Goal: Information Seeking & Learning: Check status

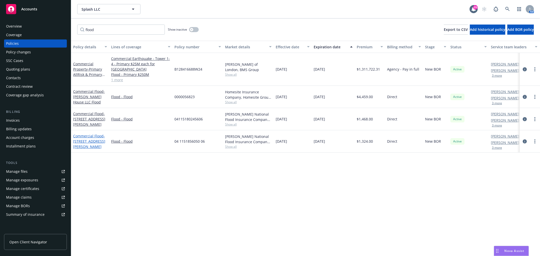
click at [89, 141] on span "- [STREET_ADDRESS][PERSON_NAME]" at bounding box center [89, 141] width 32 height 15
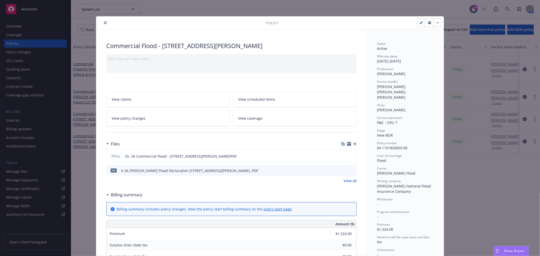
click at [183, 120] on link "View policy changes" at bounding box center [168, 118] width 124 height 16
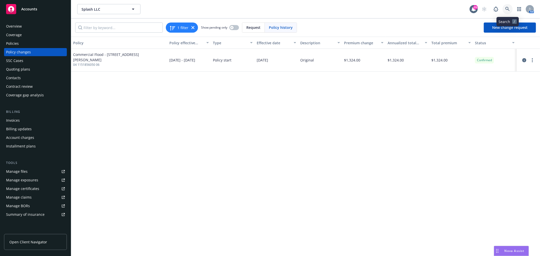
click at [269, 10] on icon at bounding box center [508, 9] width 5 height 5
click at [269, 9] on icon "button" at bounding box center [520, 9] width 4 height 4
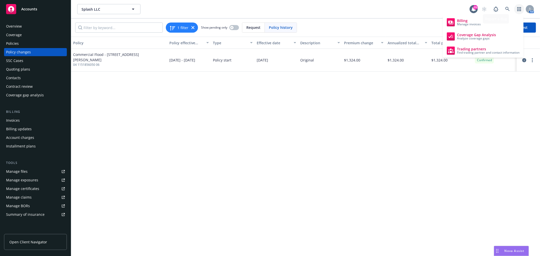
click at [269, 16] on div "Splash LLC Splash LLC 29 AM" at bounding box center [305, 9] width 469 height 18
